Goal: Register for event/course

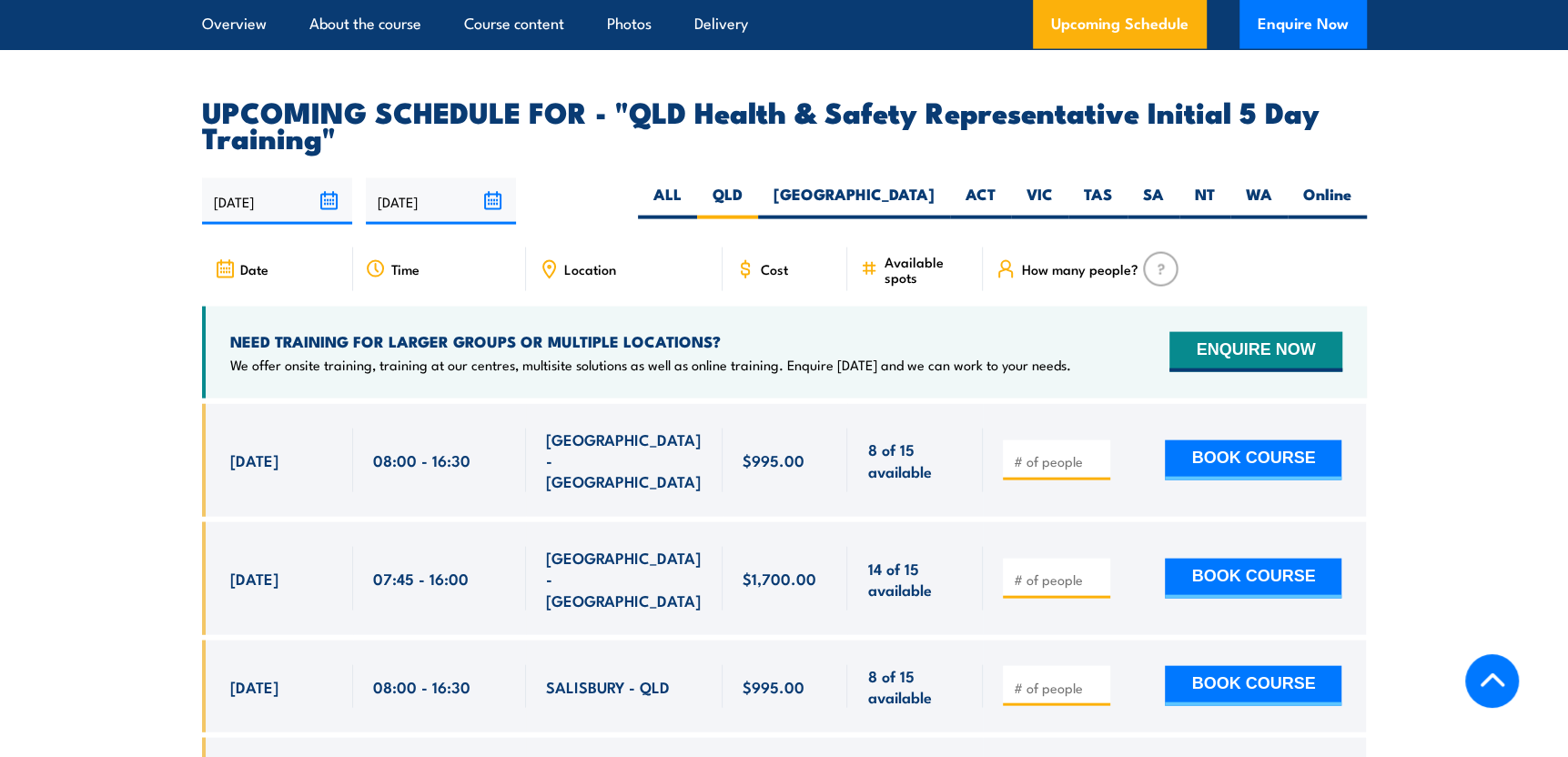
scroll to position [3150, 0]
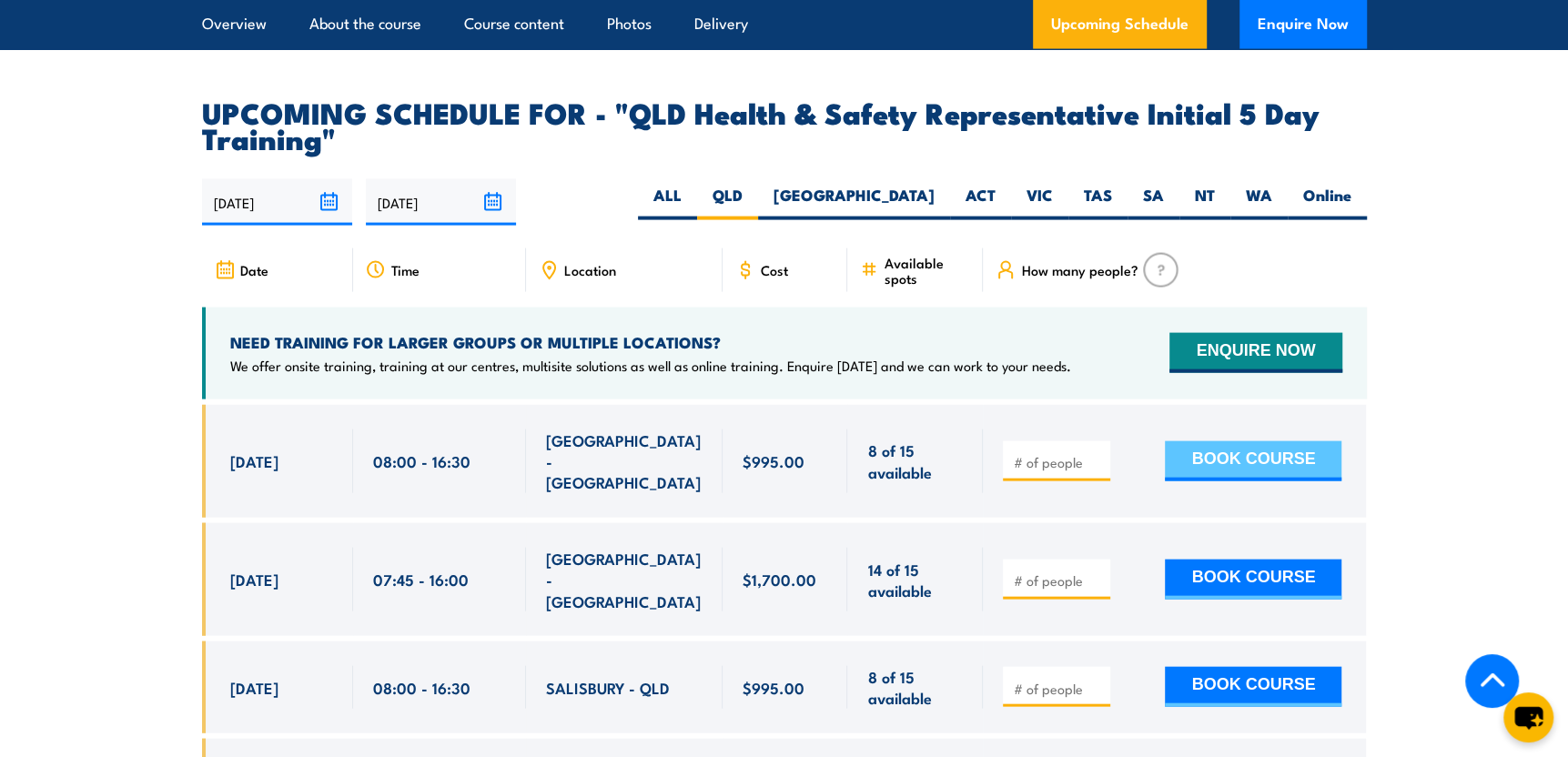
click at [1187, 441] on button "BOOK COURSE" at bounding box center [1252, 461] width 177 height 40
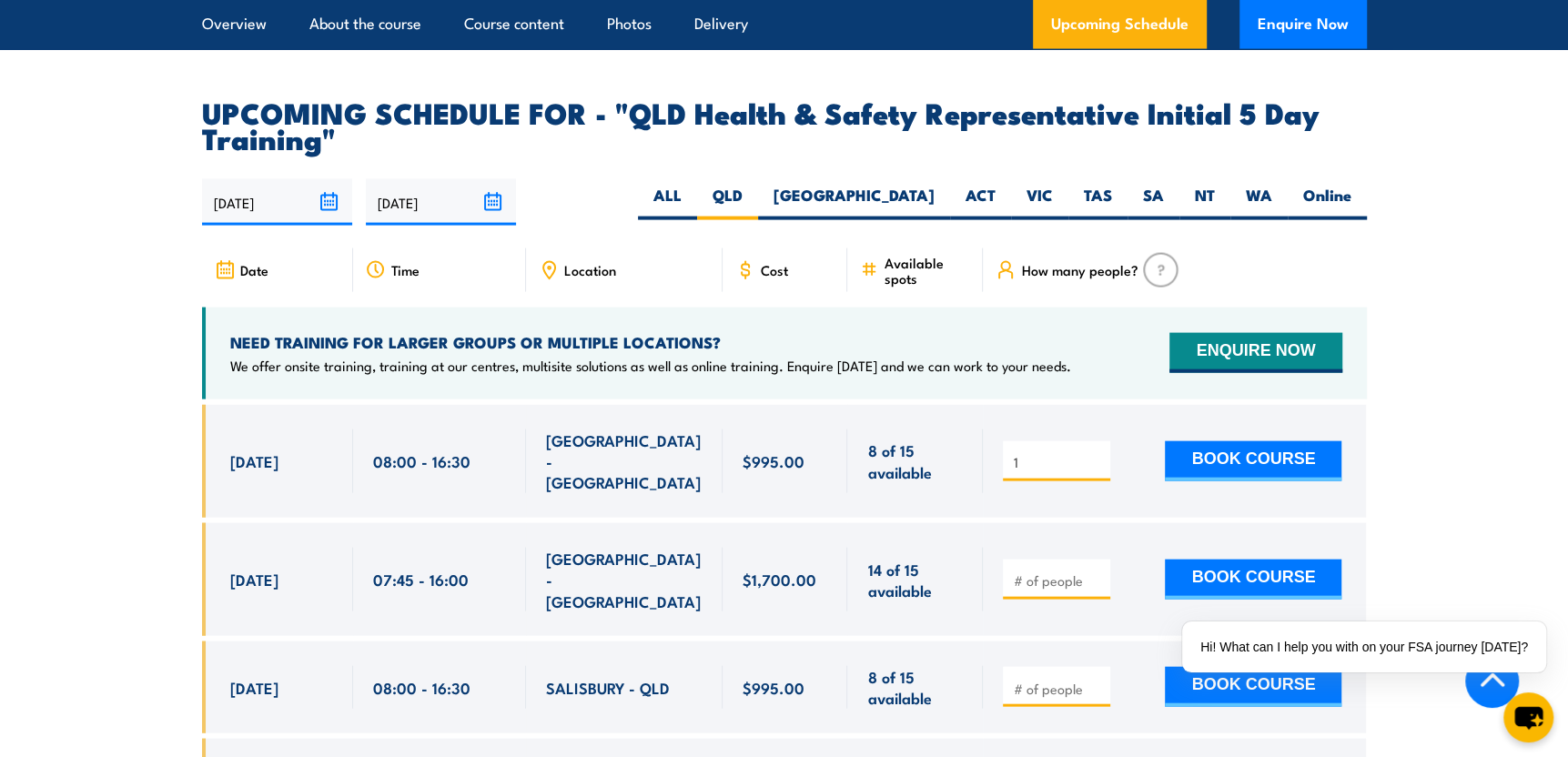
type input "1"
click at [1098, 454] on input "1" at bounding box center [1058, 462] width 91 height 18
click at [1209, 443] on button "BOOK COURSE" at bounding box center [1252, 461] width 177 height 40
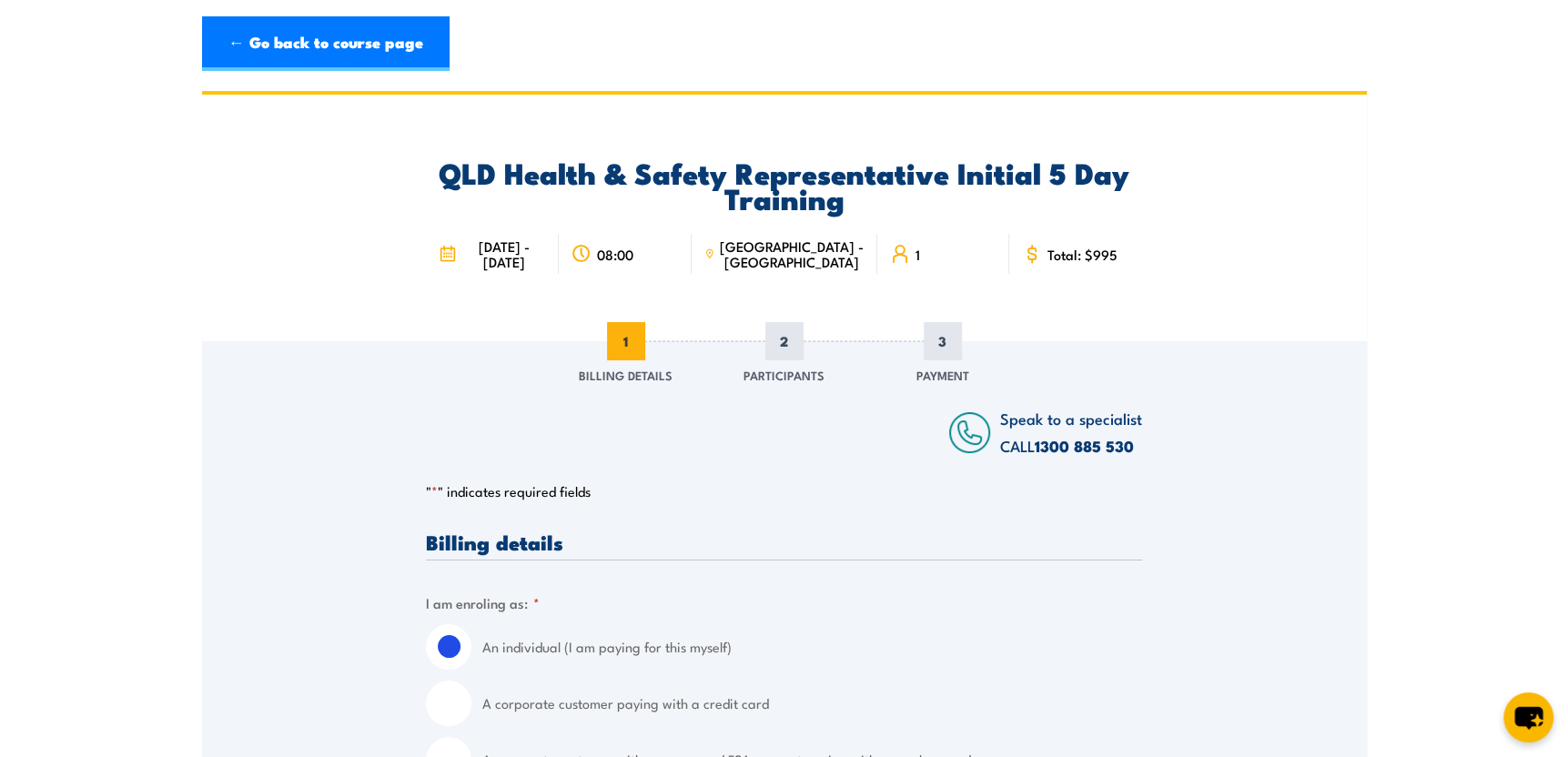
click at [715, 252] on icon at bounding box center [709, 254] width 10 height 20
click at [810, 246] on span "[GEOGRAPHIC_DATA] - [GEOGRAPHIC_DATA]" at bounding box center [791, 254] width 144 height 31
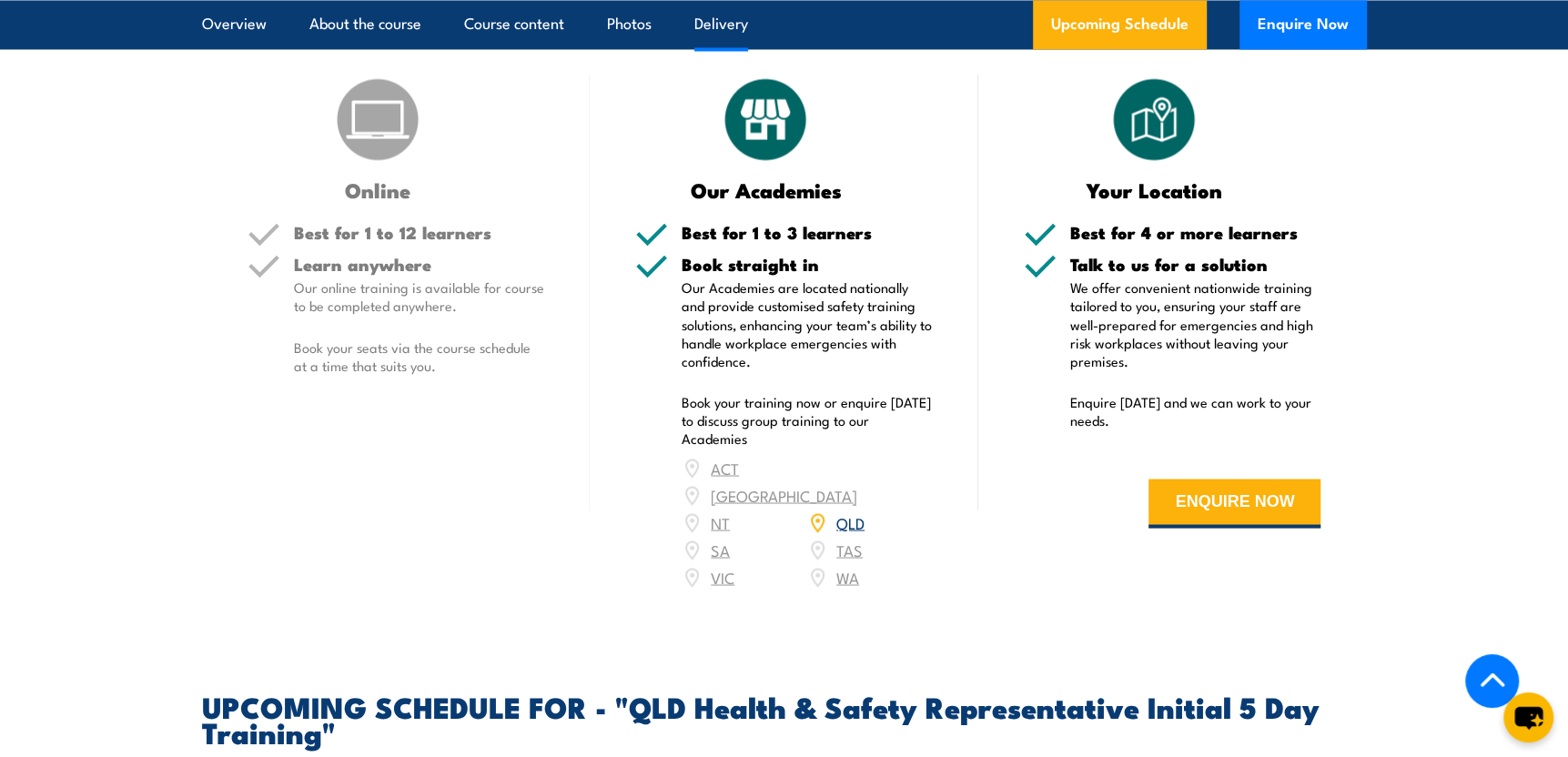
scroll to position [2512, 0]
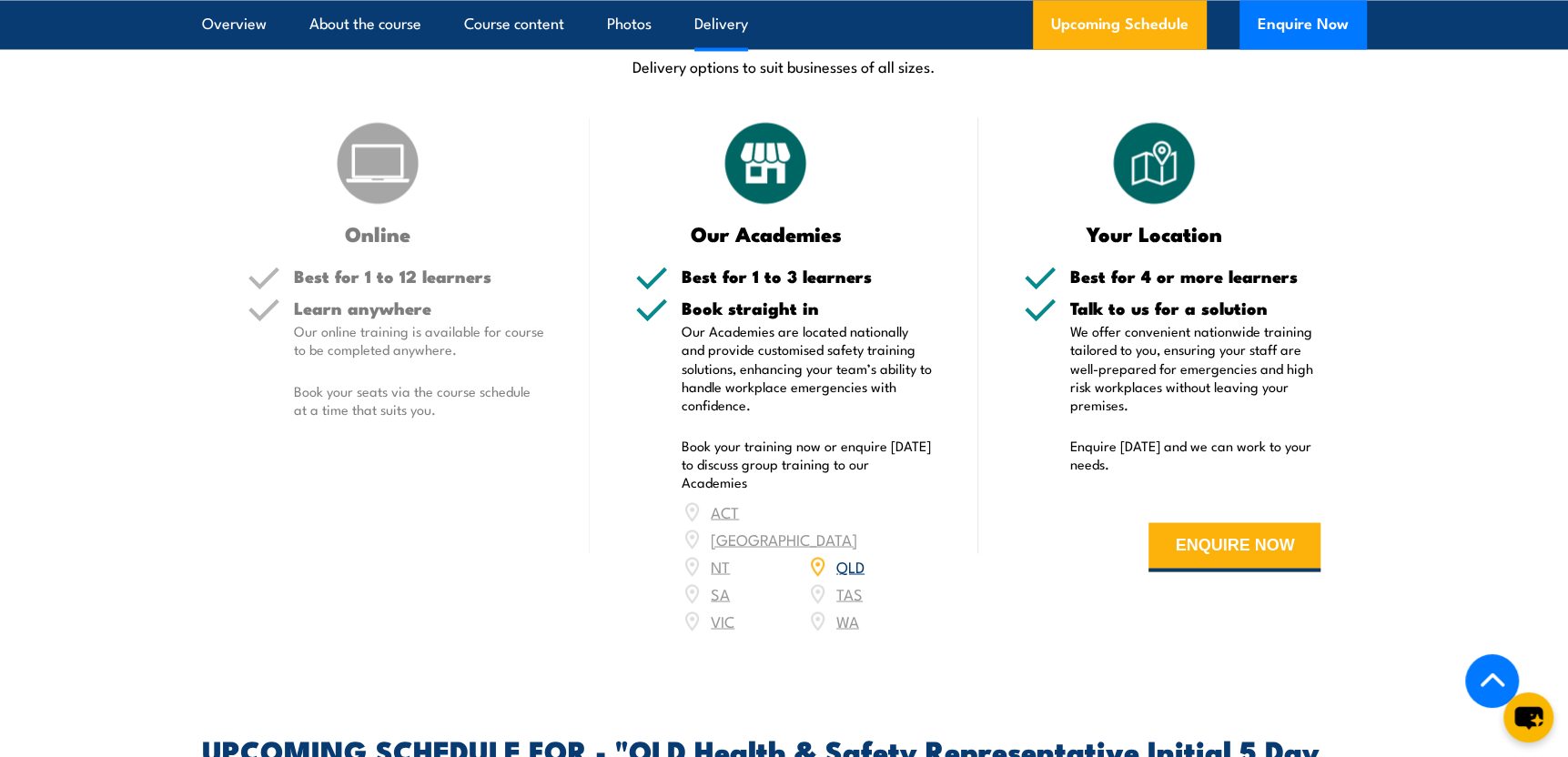
click at [850, 561] on link "QLD" at bounding box center [850, 565] width 28 height 22
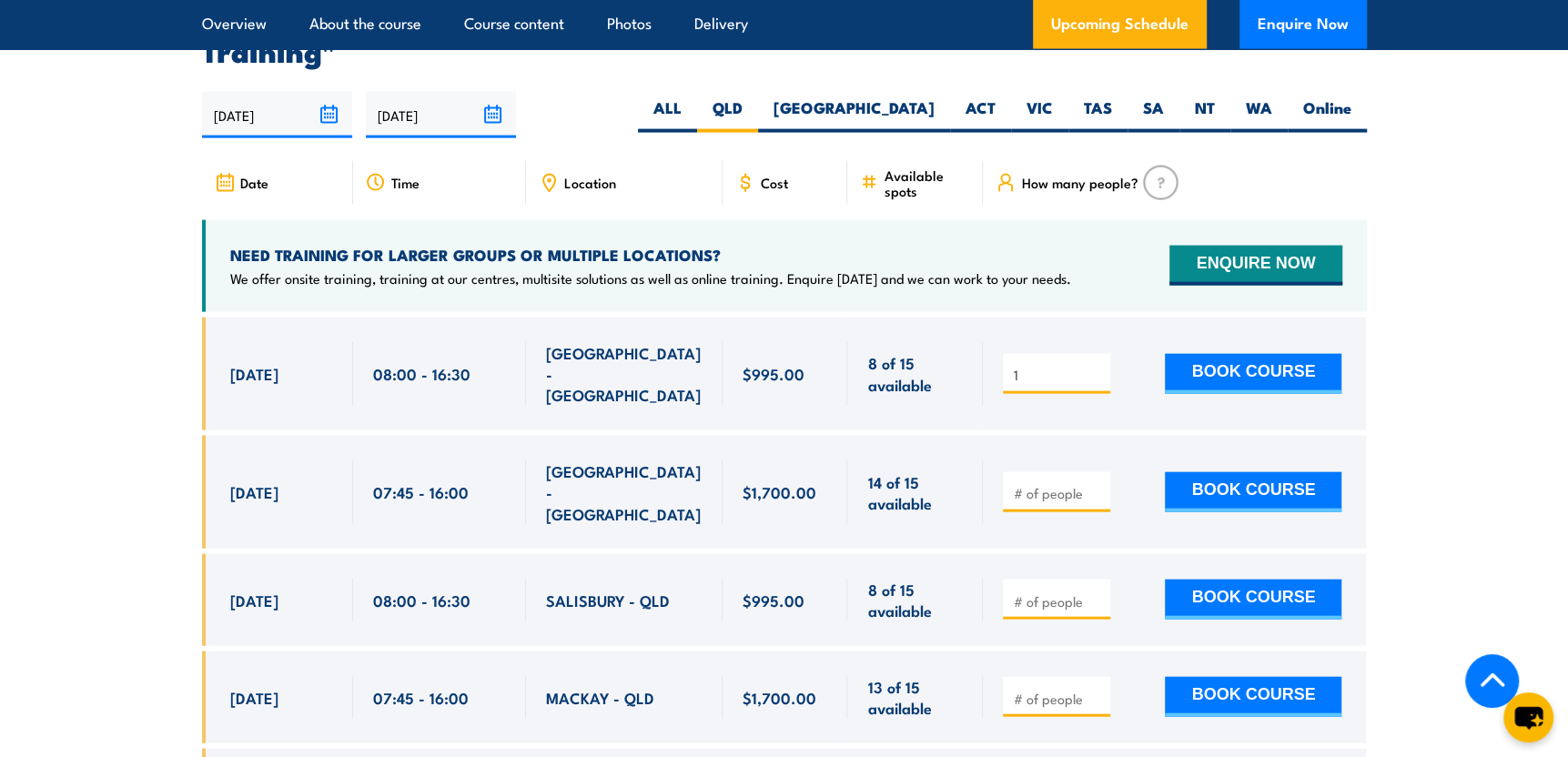
scroll to position [3240, 0]
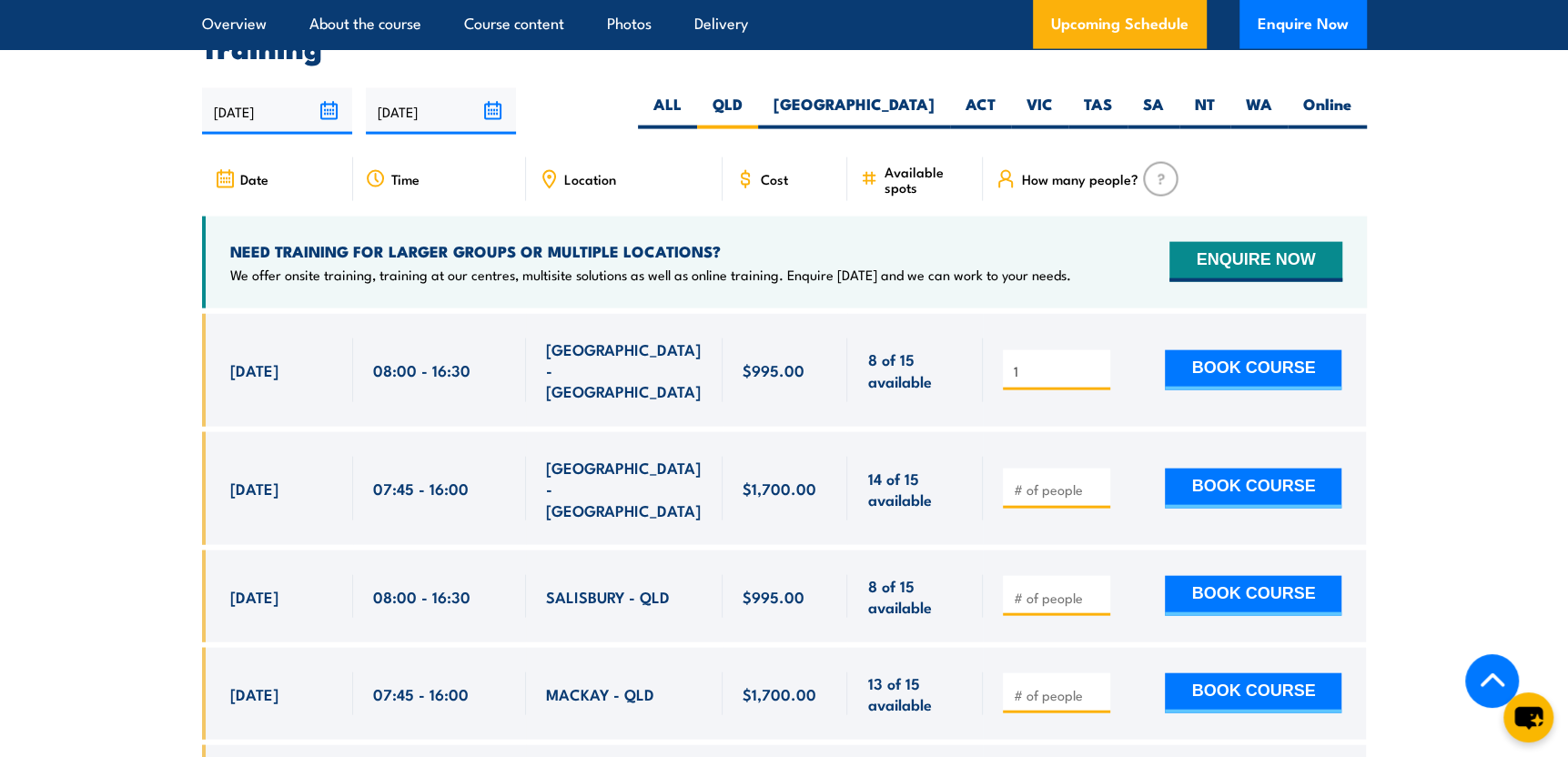
click at [630, 359] on span "[GEOGRAPHIC_DATA] - [GEOGRAPHIC_DATA]" at bounding box center [625, 370] width 157 height 64
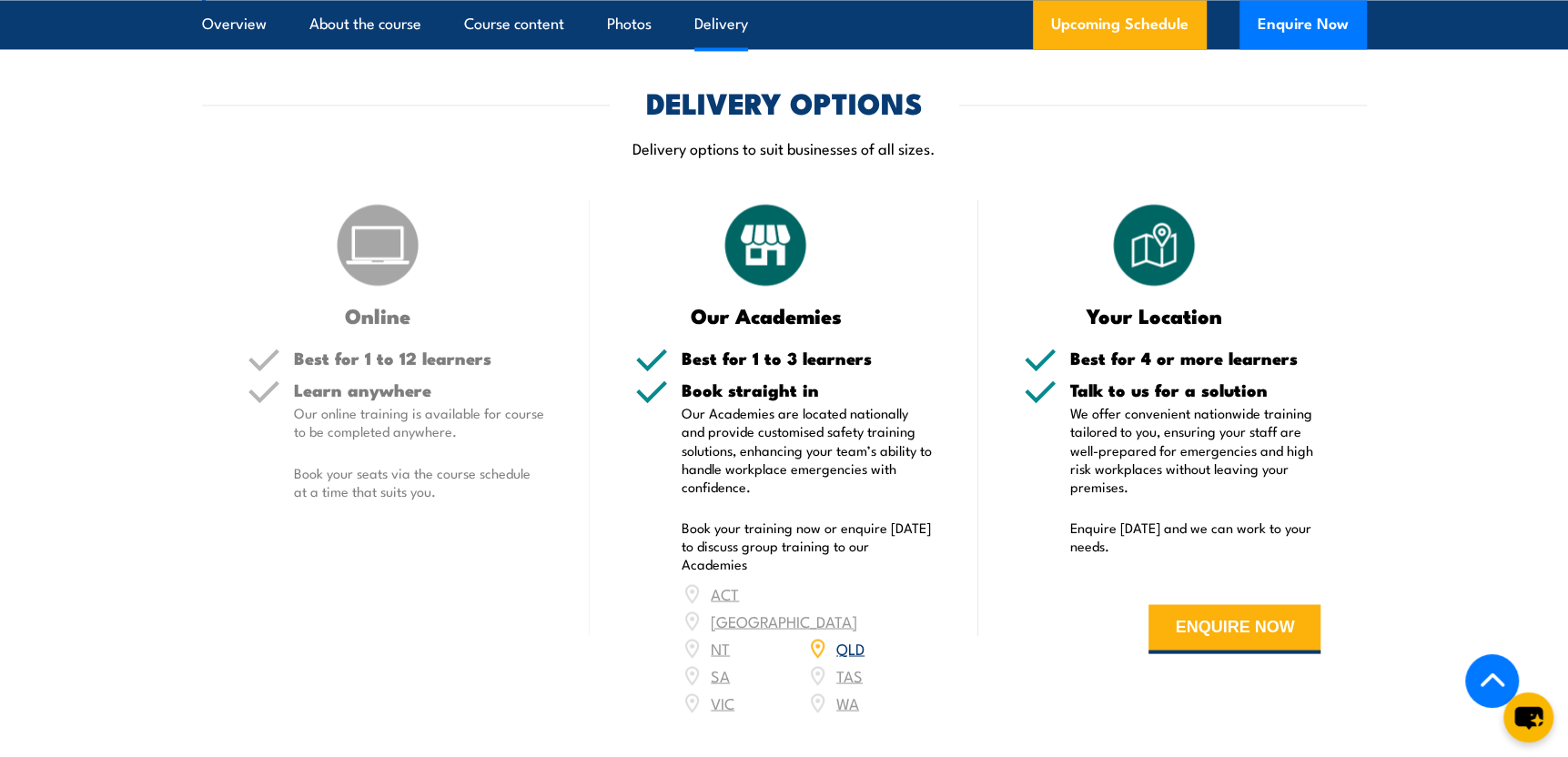
scroll to position [2458, 0]
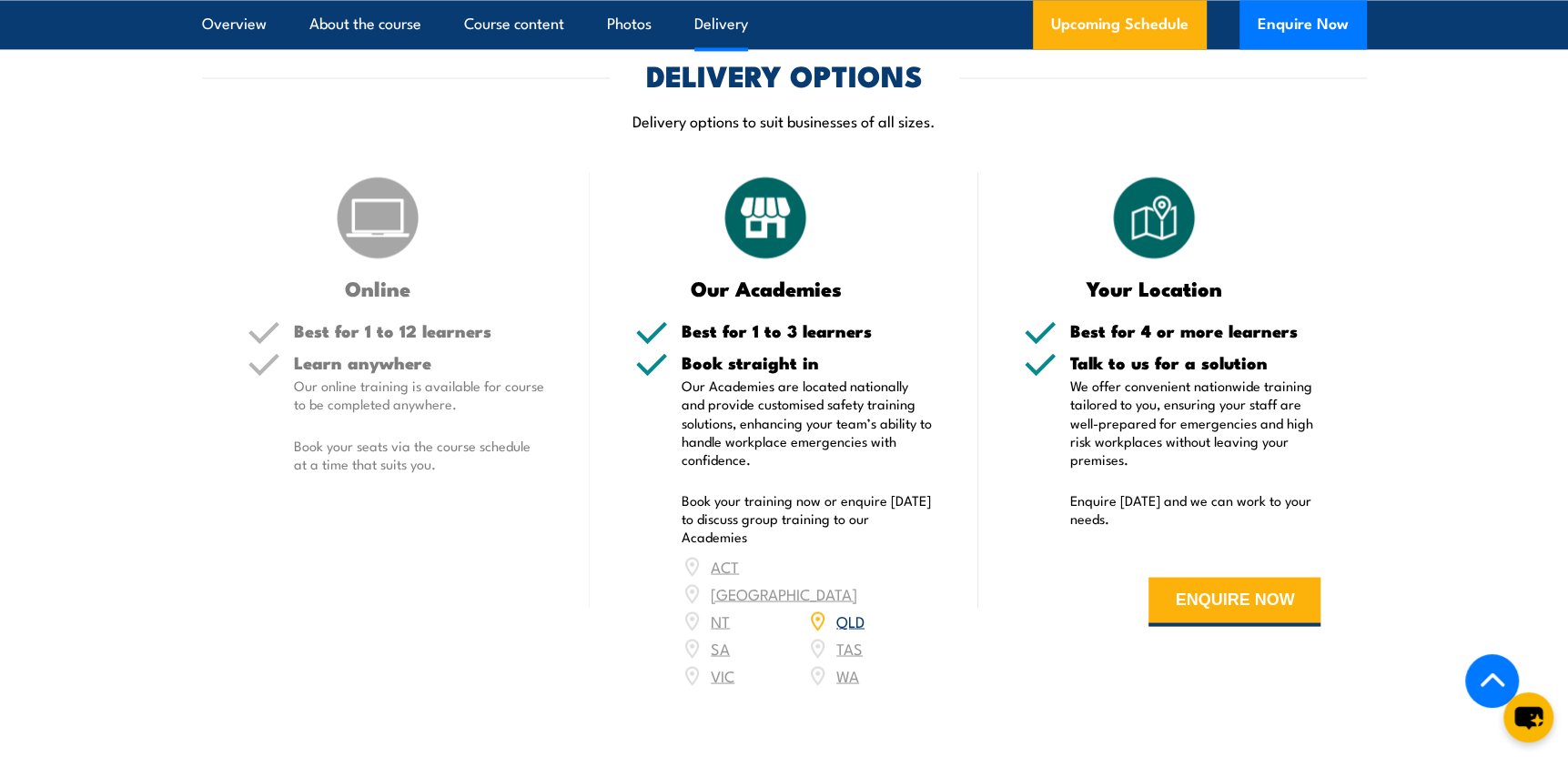
click at [750, 233] on img at bounding box center [764, 217] width 91 height 91
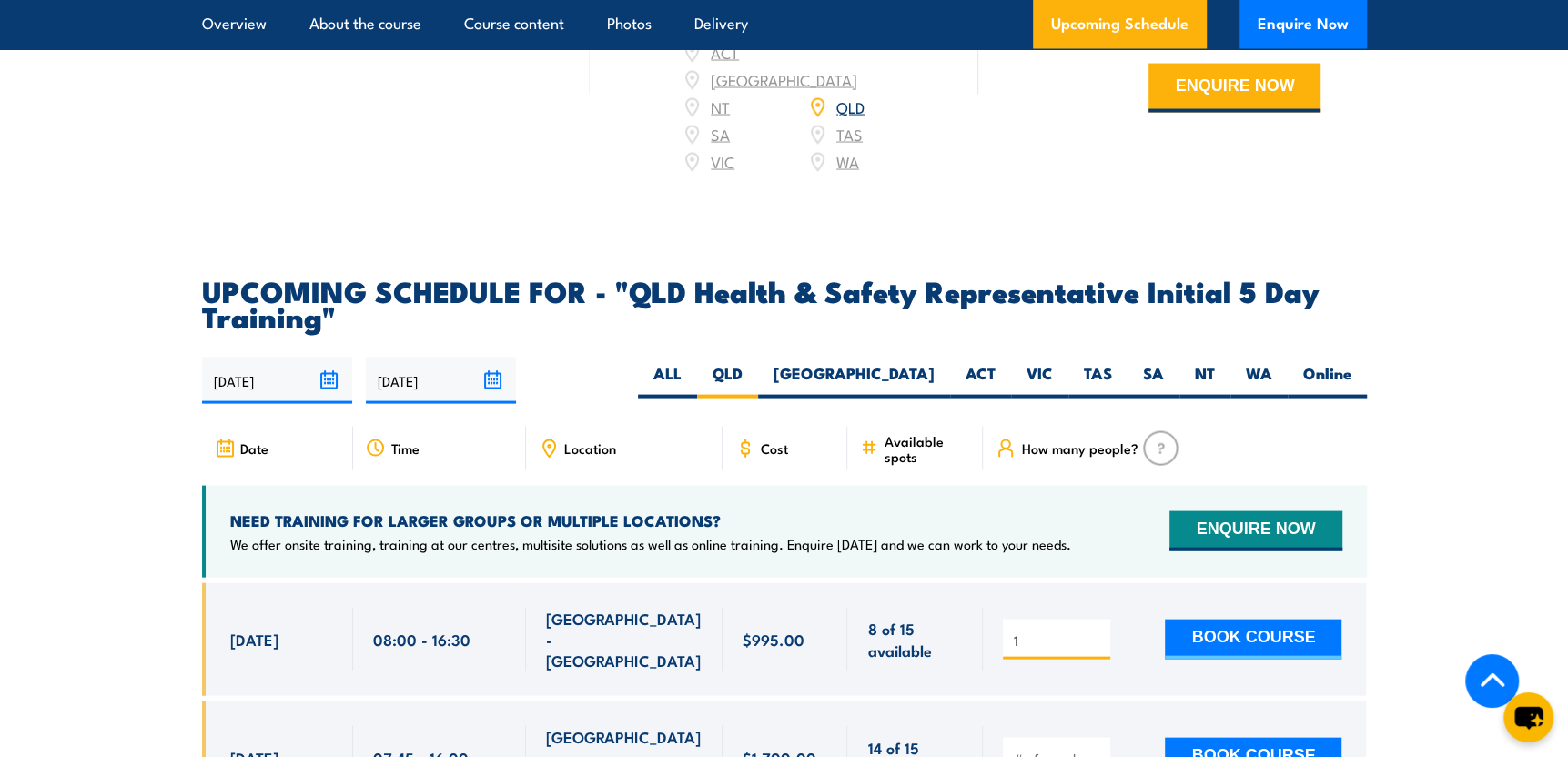
scroll to position [3004, 0]
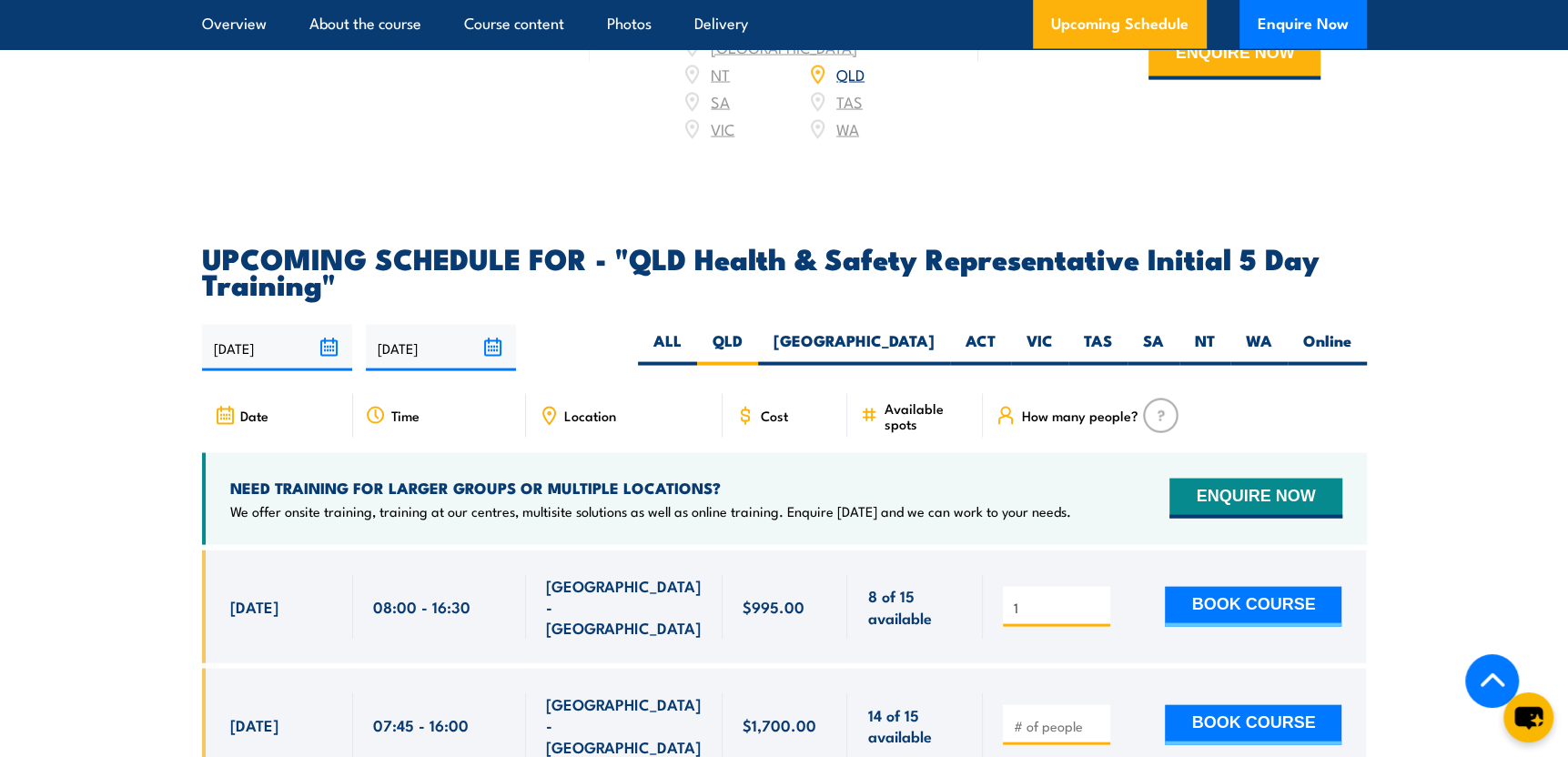
click at [561, 408] on div "Location" at bounding box center [624, 416] width 196 height 44
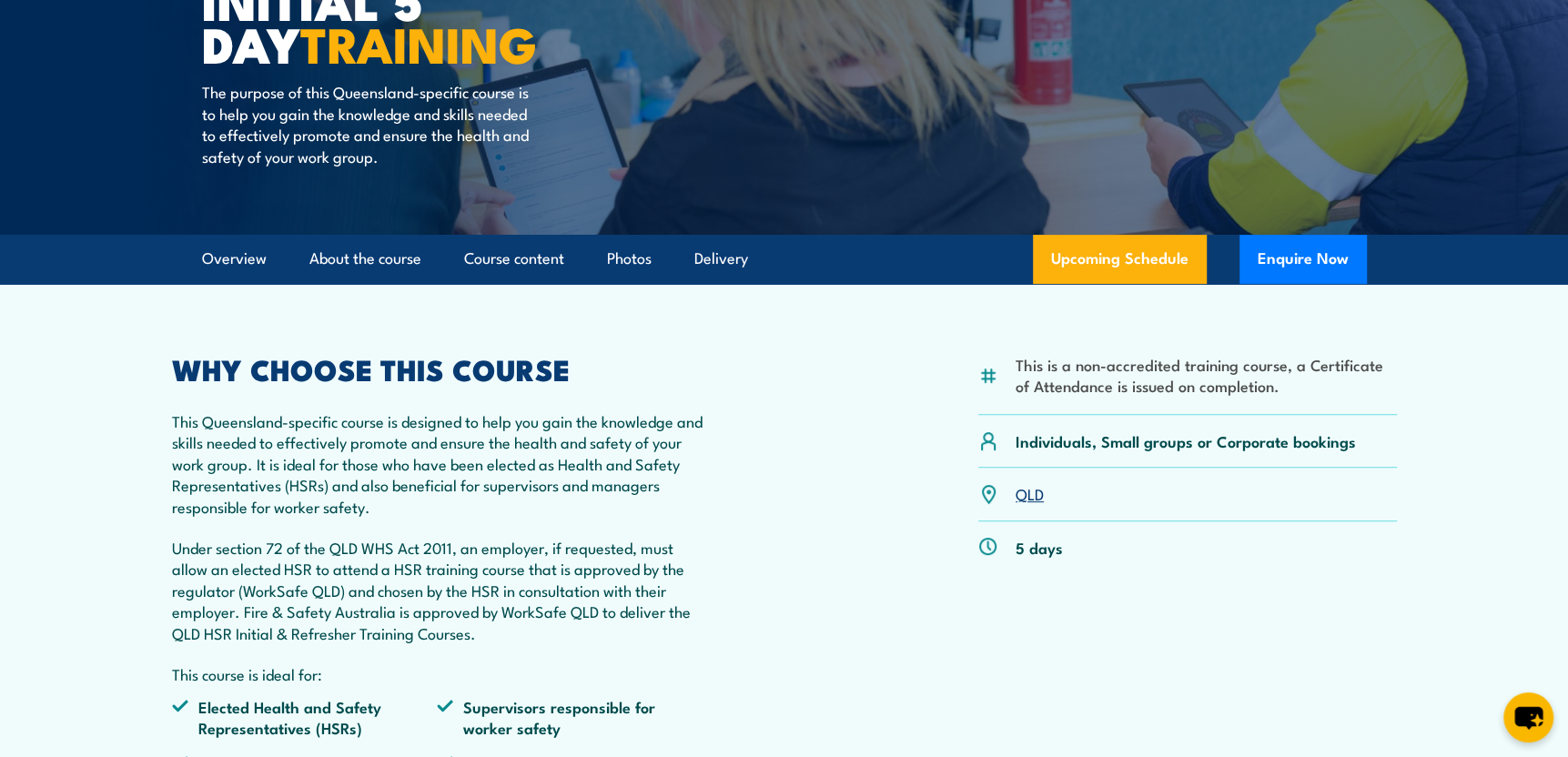
scroll to position [0, 0]
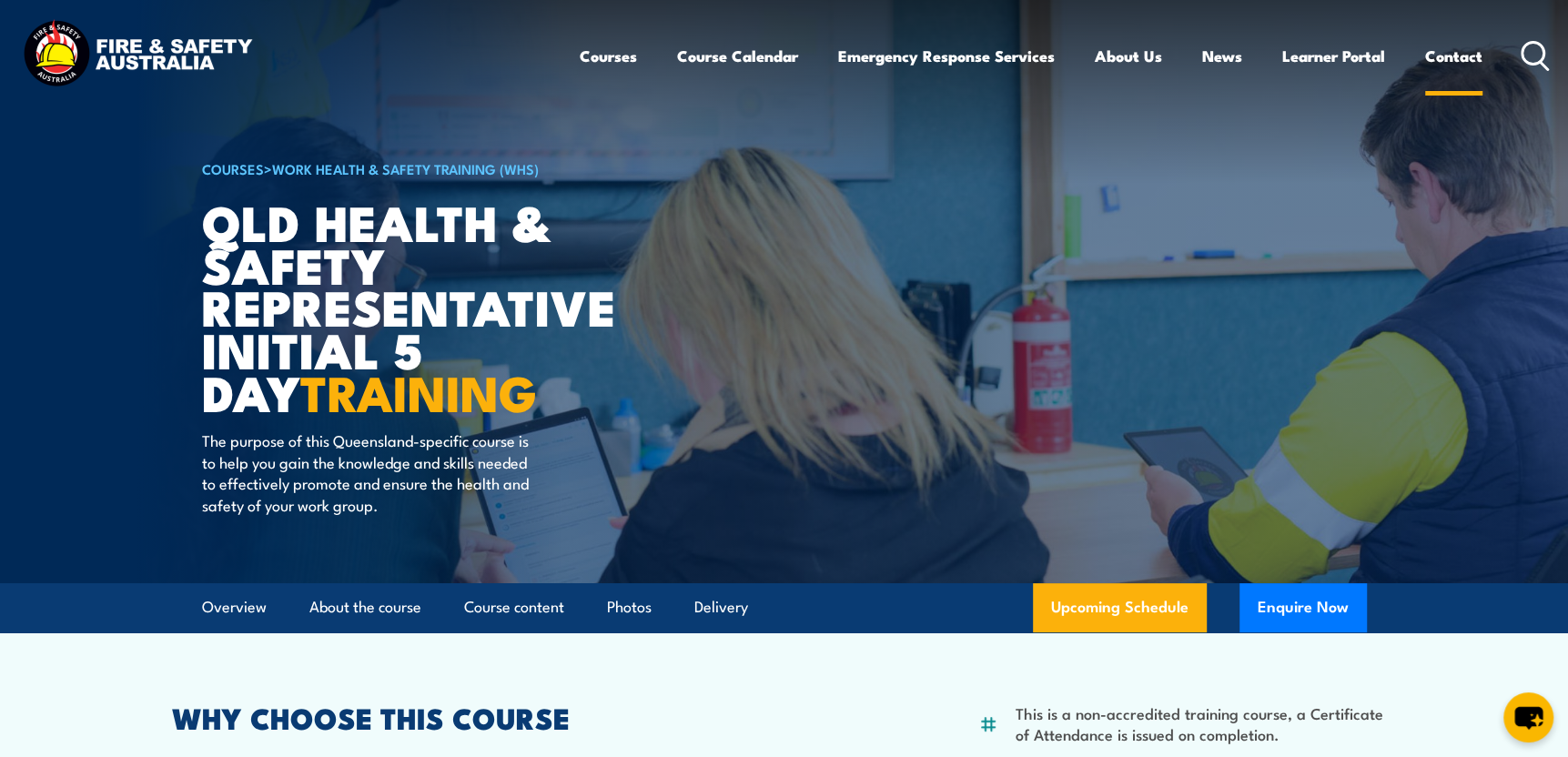
click at [1464, 50] on link "Contact" at bounding box center [1454, 56] width 57 height 48
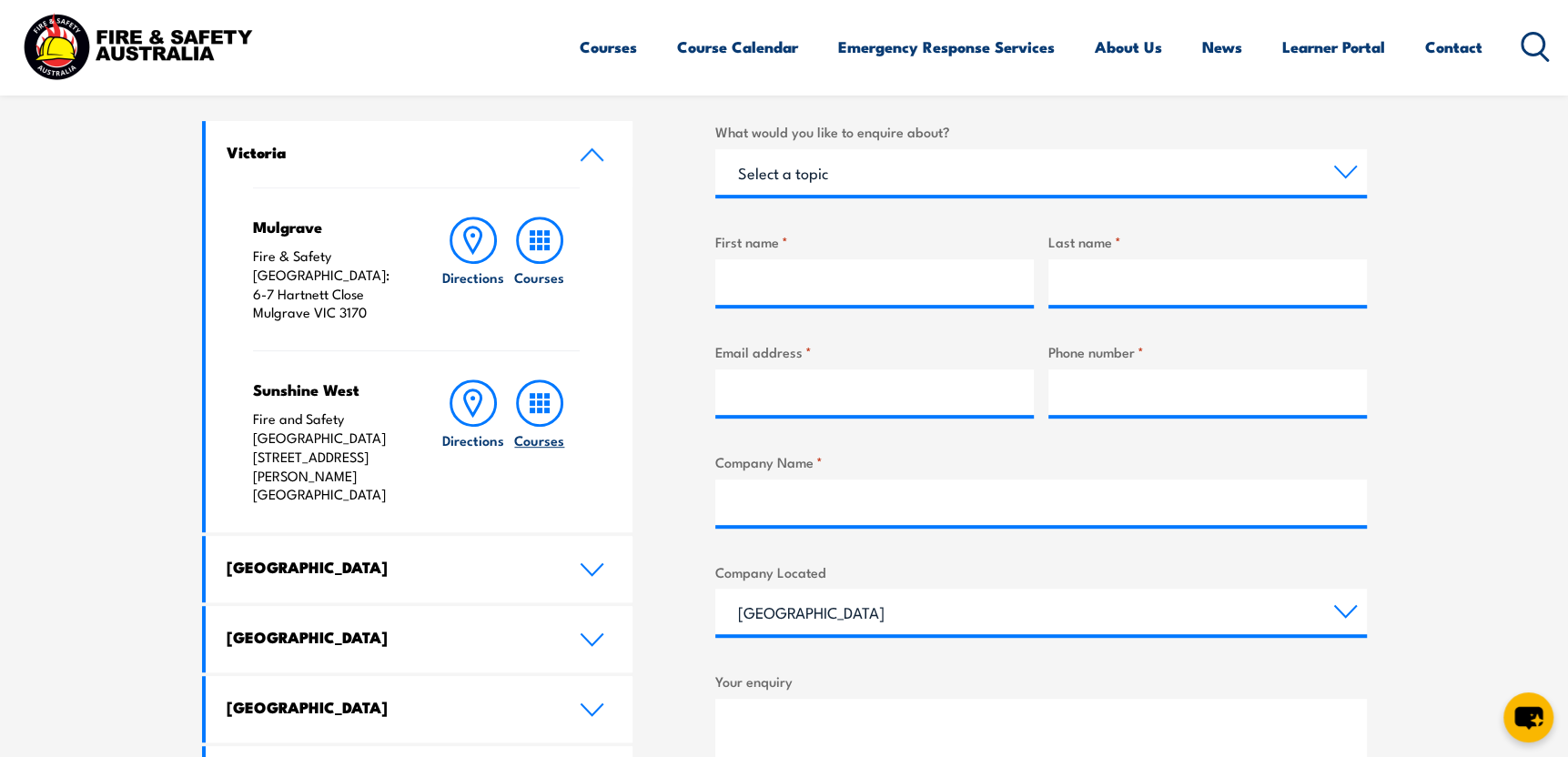
scroll to position [637, 0]
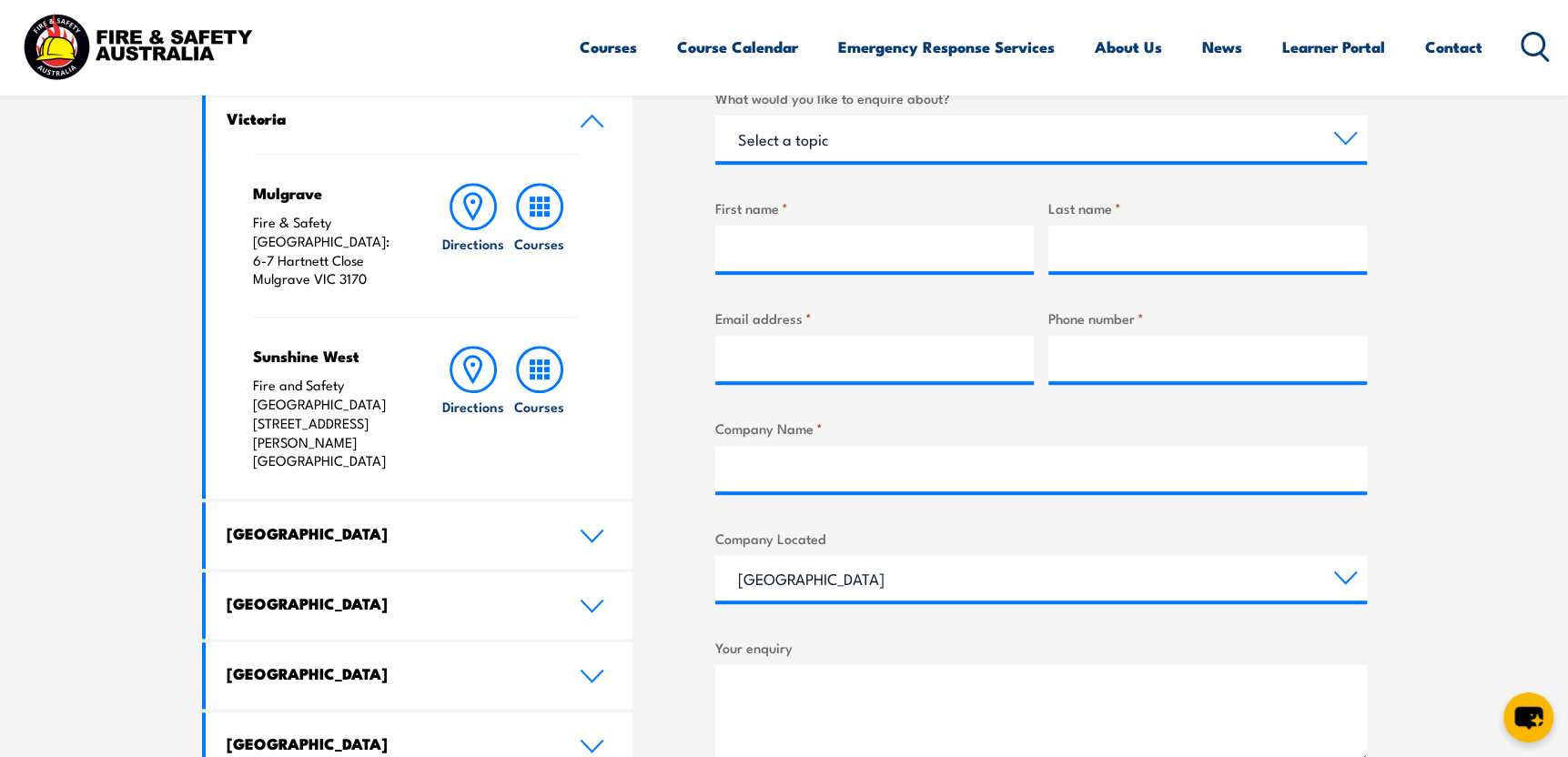
click at [593, 572] on link "Queensland" at bounding box center [419, 605] width 428 height 66
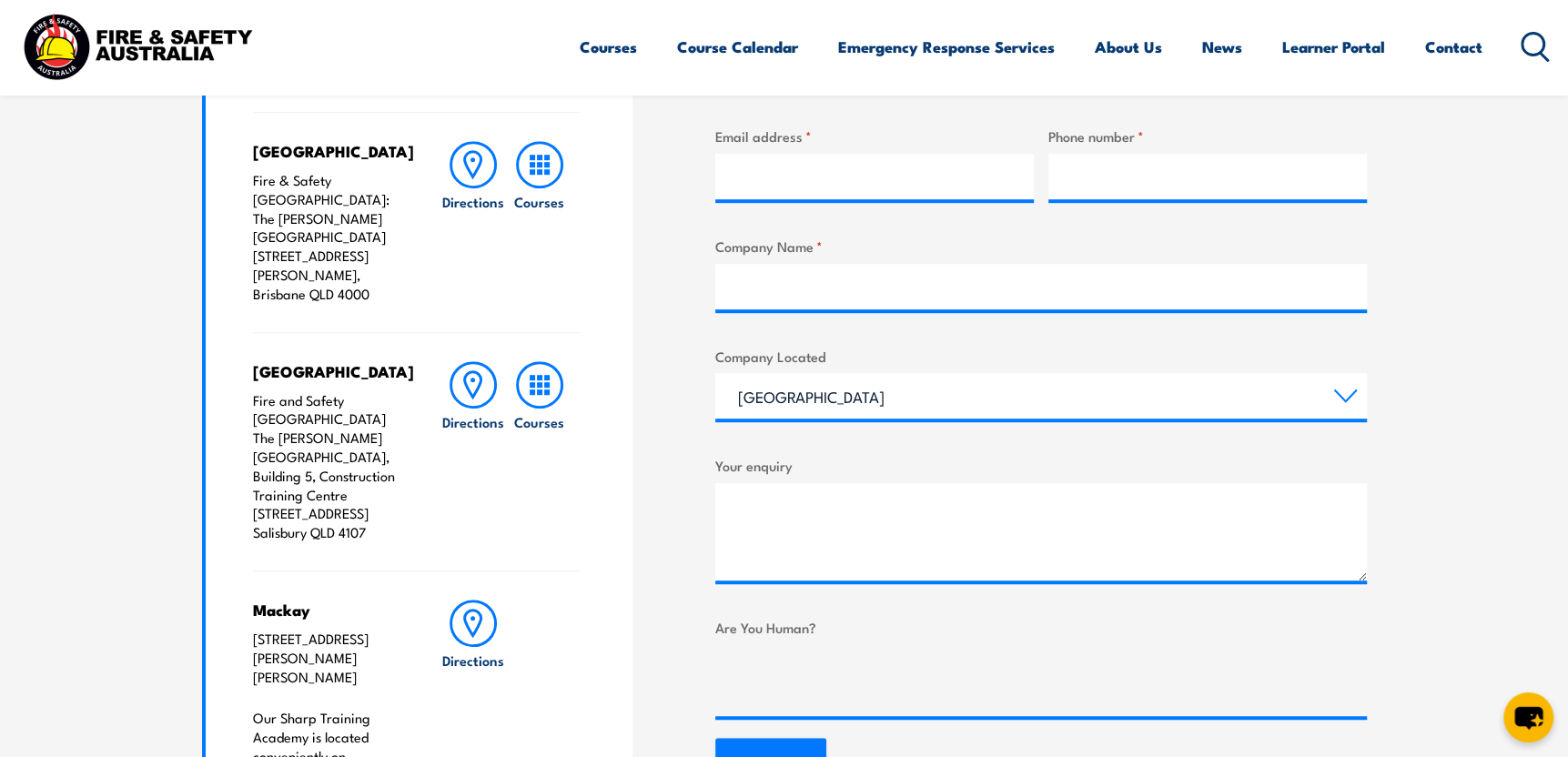
scroll to position [728, 0]
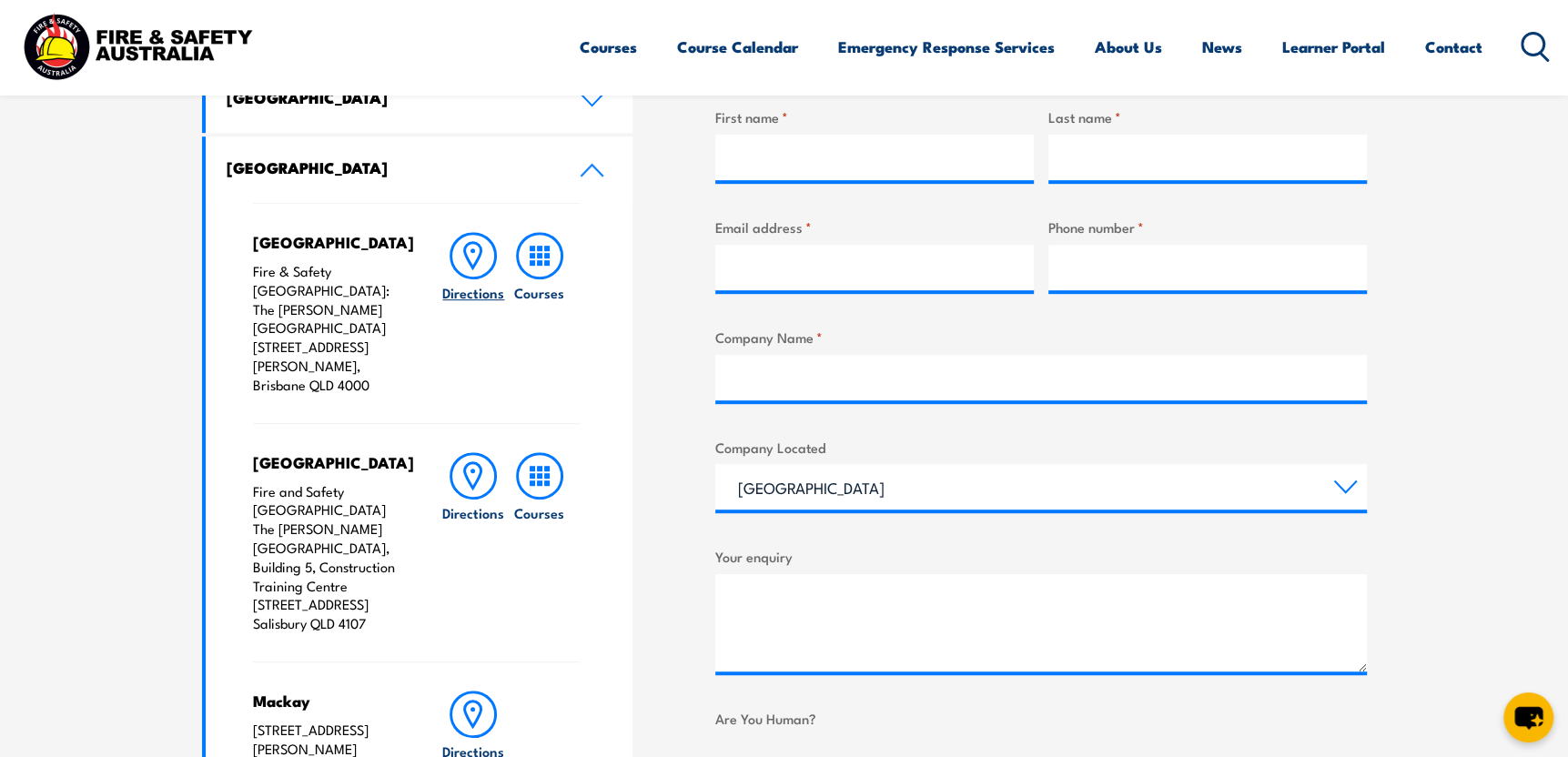
click at [471, 255] on icon at bounding box center [473, 256] width 47 height 47
